Goal: Transaction & Acquisition: Purchase product/service

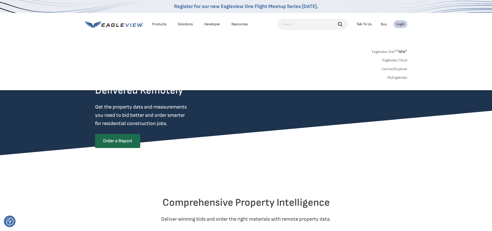
click at [402, 25] on div "Login" at bounding box center [400, 24] width 9 height 5
click at [391, 77] on link "MyEagleview" at bounding box center [397, 77] width 20 height 5
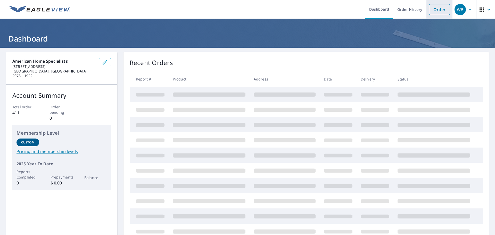
click at [439, 10] on link "Order" at bounding box center [439, 9] width 21 height 11
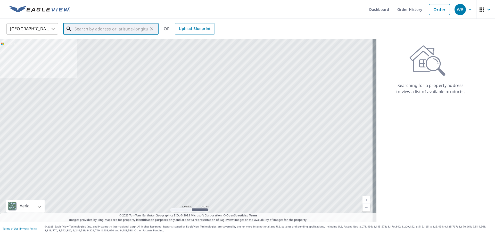
click at [87, 28] on input "text" at bounding box center [112, 29] width 74 height 14
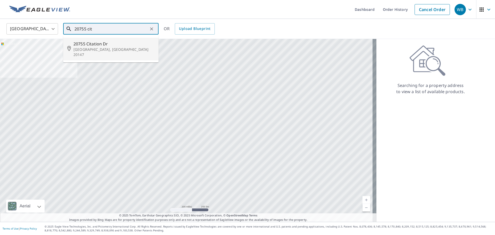
click at [130, 49] on p "[GEOGRAPHIC_DATA], [GEOGRAPHIC_DATA] 20147" at bounding box center [114, 52] width 81 height 10
type input "[STREET_ADDRESS][PERSON_NAME]"
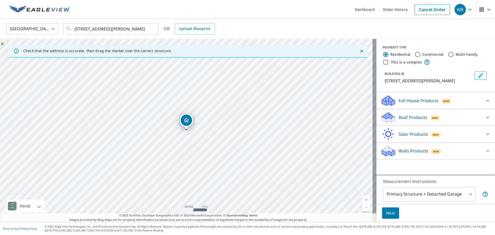
click at [415, 120] on p "Roof Products" at bounding box center [413, 117] width 29 height 6
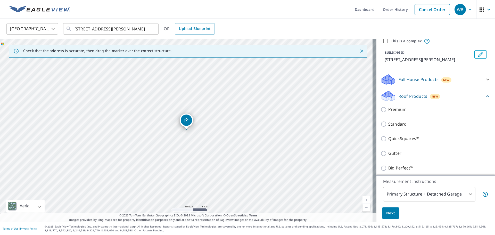
scroll to position [57, 0]
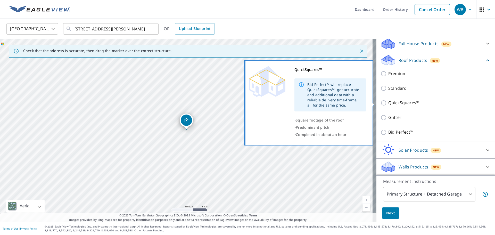
click at [381, 102] on input "QuickSquares™" at bounding box center [385, 103] width 8 height 6
checkbox input "true"
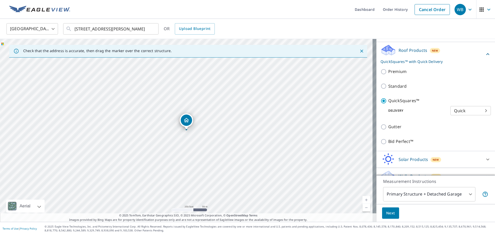
scroll to position [76, 0]
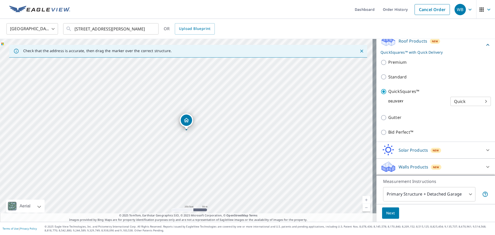
click at [387, 211] on span "Next" at bounding box center [391, 213] width 9 height 6
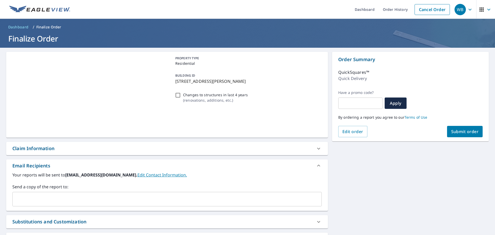
click at [452, 131] on span "Submit order" at bounding box center [466, 132] width 28 height 6
checkbox input "true"
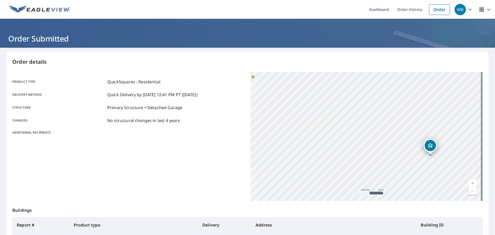
click at [429, 159] on div "[STREET_ADDRESS][PERSON_NAME]" at bounding box center [367, 136] width 232 height 129
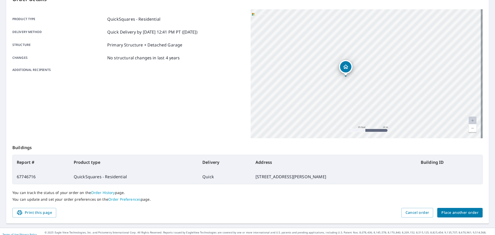
scroll to position [69, 0]
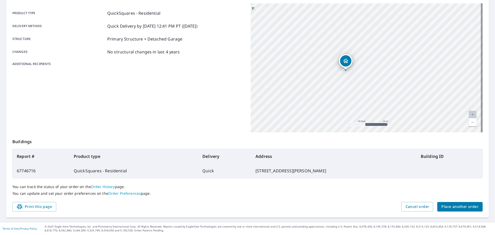
drag, startPoint x: 327, startPoint y: 169, endPoint x: 252, endPoint y: 166, distance: 74.4
click at [252, 166] on td "[STREET_ADDRESS][PERSON_NAME]" at bounding box center [334, 171] width 165 height 14
copy td "[STREET_ADDRESS][PERSON_NAME]"
